Goal: Navigation & Orientation: Find specific page/section

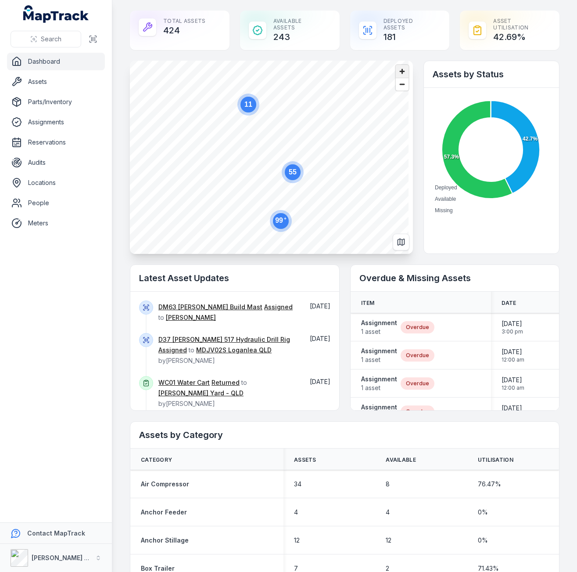
click at [396, 70] on span "Zoom in" at bounding box center [402, 71] width 13 height 13
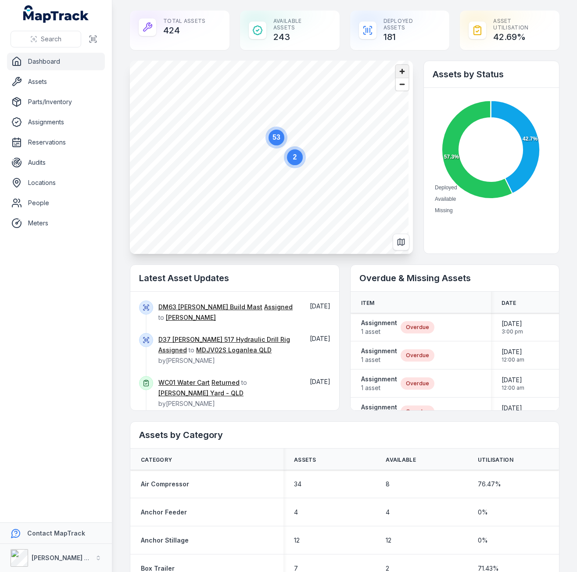
click at [396, 74] on span "Zoom in" at bounding box center [402, 71] width 13 height 13
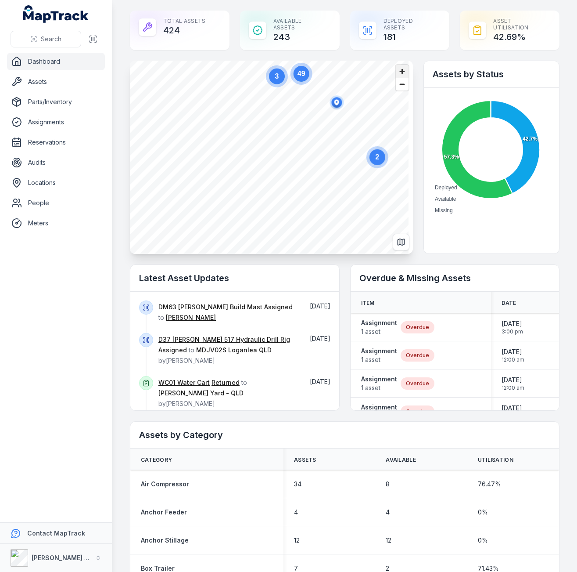
click at [396, 74] on span "Zoom in" at bounding box center [402, 71] width 13 height 13
click at [404, 72] on span "Zoom in" at bounding box center [402, 71] width 13 height 13
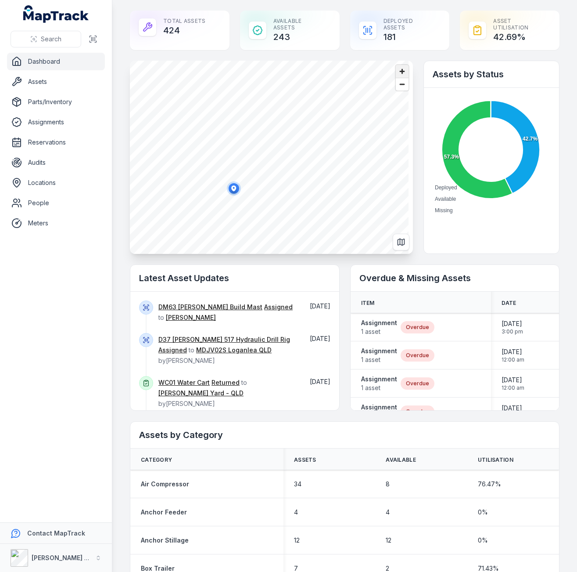
click at [396, 71] on span "Zoom in" at bounding box center [402, 71] width 13 height 13
click at [190, 198] on ellipse "button" at bounding box center [188, 196] width 11 height 11
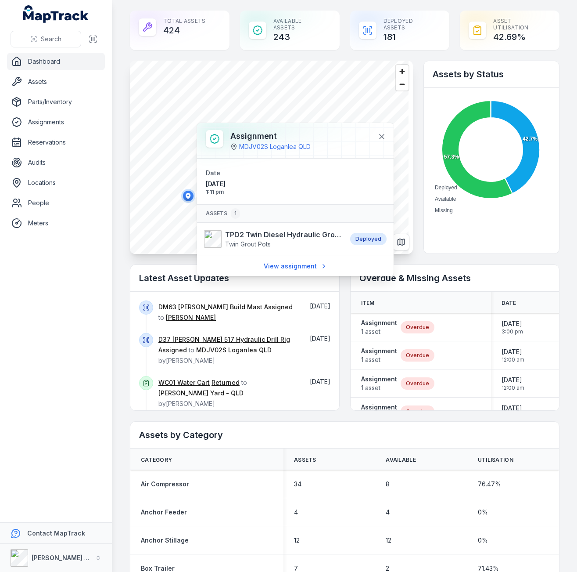
click at [78, 315] on nav "Dashboard Assets Parts/Inventory Assignments Reservations Audits Locations Peop…" at bounding box center [56, 287] width 112 height 469
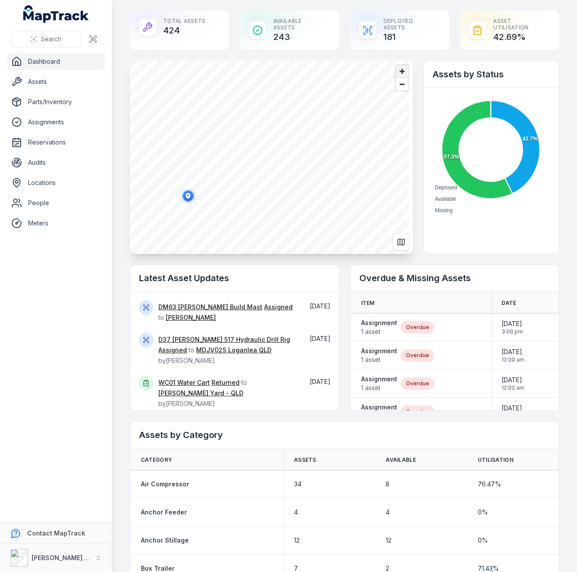
click at [400, 68] on span "Zoom in" at bounding box center [402, 71] width 13 height 13
